Goal: Transaction & Acquisition: Register for event/course

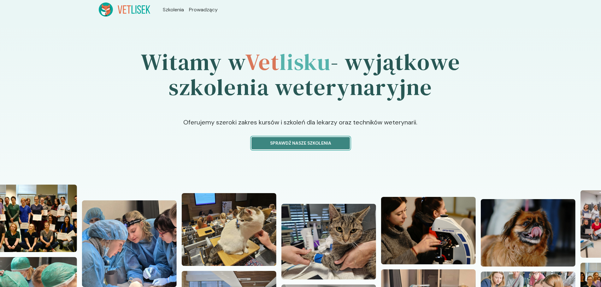
click at [305, 141] on p "Sprawdź nasze szkolenia" at bounding box center [301, 143] width 88 height 7
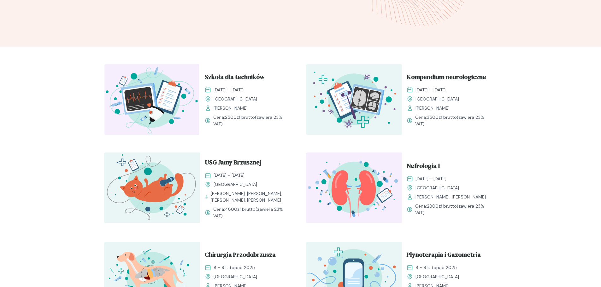
scroll to position [189, 0]
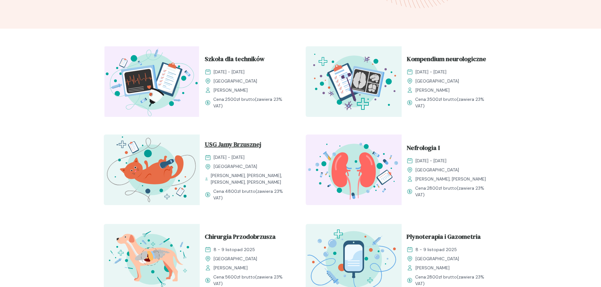
click at [220, 142] on span "USG Jamy Brzusznej" at bounding box center [233, 146] width 56 height 12
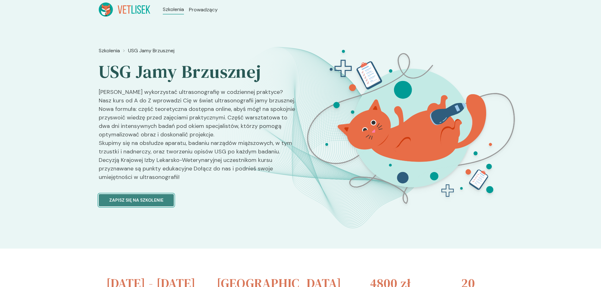
click at [145, 202] on p "Zapisz się na szkolenie" at bounding box center [136, 200] width 54 height 7
click at [157, 196] on button "Zapisz się na szkolenie" at bounding box center [136, 200] width 75 height 12
